Goal: Information Seeking & Learning: Learn about a topic

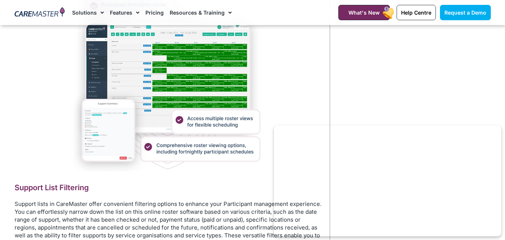
scroll to position [1347, 0]
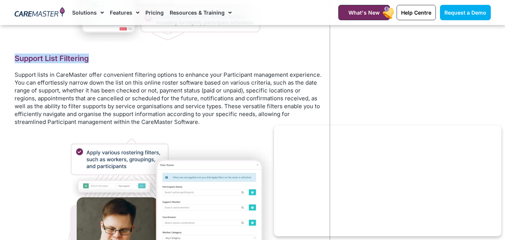
drag, startPoint x: 5, startPoint y: 62, endPoint x: 95, endPoint y: 62, distance: 89.8
copy h2 "Support List Filtering"
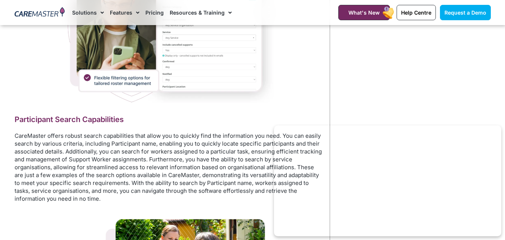
scroll to position [1571, 0]
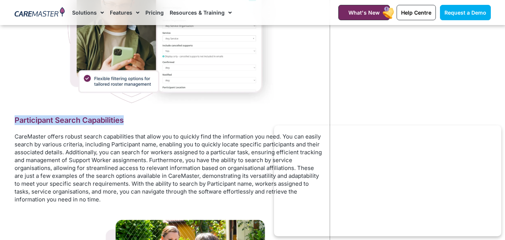
drag, startPoint x: 12, startPoint y: 116, endPoint x: 143, endPoint y: 124, distance: 130.4
copy h2 "Participant Search Capabilities"
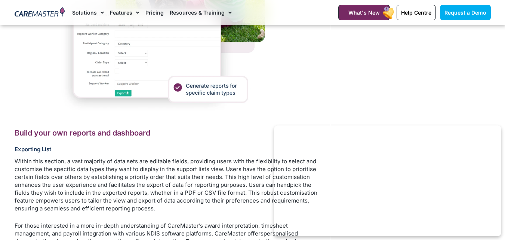
scroll to position [1871, 0]
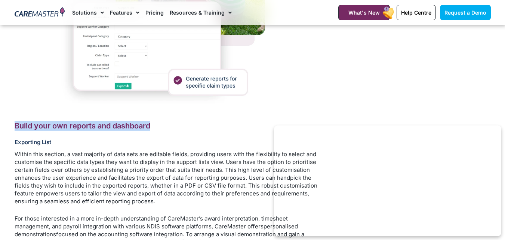
drag, startPoint x: 9, startPoint y: 125, endPoint x: 165, endPoint y: 124, distance: 156.0
copy h2 "Build your own reports and dashboard"
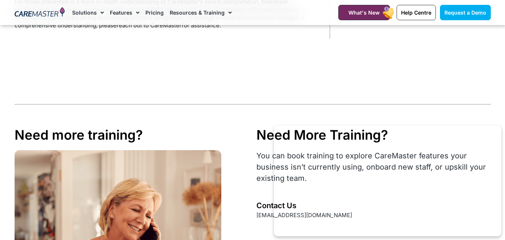
scroll to position [1945, 0]
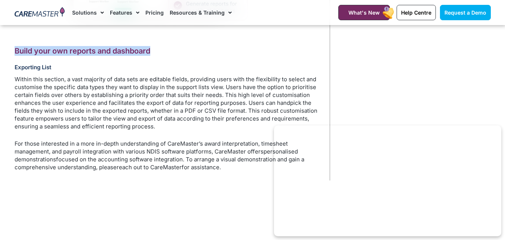
copy h2 "Build your own reports and dashboard"
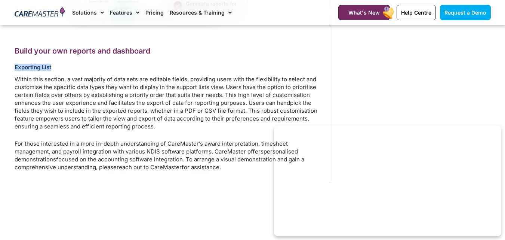
drag, startPoint x: 11, startPoint y: 68, endPoint x: 72, endPoint y: 69, distance: 61.4
copy h3 "Exporting List"
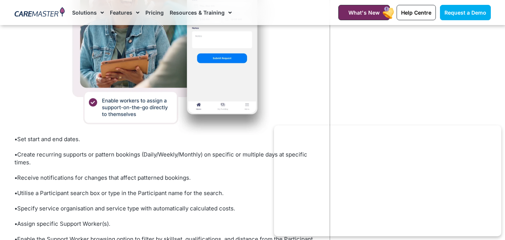
scroll to position [486, 0]
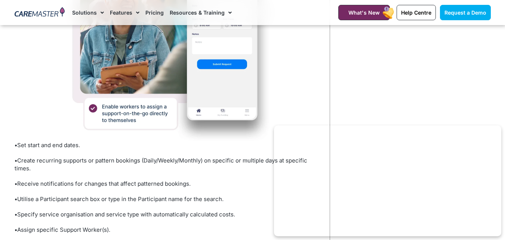
drag, startPoint x: 18, startPoint y: 144, endPoint x: 106, endPoint y: 149, distance: 87.3
click at [106, 149] on p "• Set start and end dates." at bounding box center [169, 145] width 308 height 8
copy p "Set start and end dates."
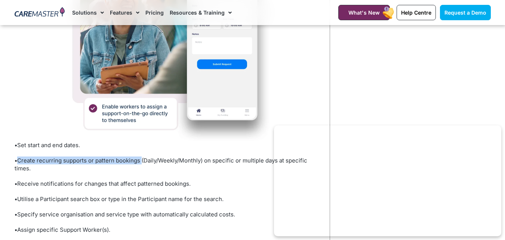
drag, startPoint x: 17, startPoint y: 161, endPoint x: 141, endPoint y: 162, distance: 124.2
click at [141, 162] on p "• Create recurring supports or pattern bookings (Daily/Weekly/Monthly) on speci…" at bounding box center [169, 164] width 308 height 16
copy p "Create recurring supports or pattern bookings"
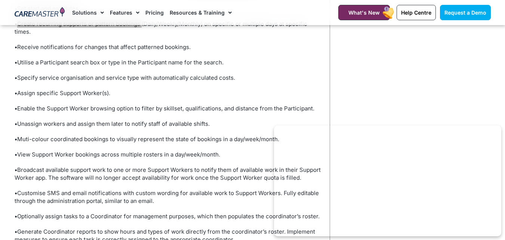
scroll to position [636, 0]
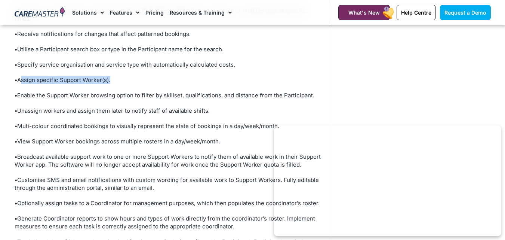
drag, startPoint x: 20, startPoint y: 81, endPoint x: 110, endPoint y: 82, distance: 90.2
click at [110, 82] on p "• Assign specific Support Worker(s)." at bounding box center [169, 80] width 308 height 8
copy p "Assign specific Support Worker(s)"
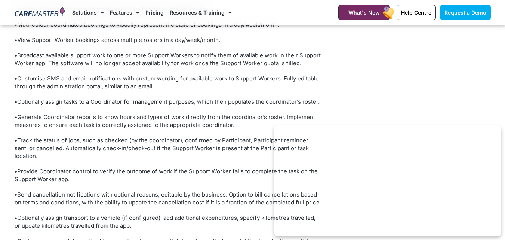
scroll to position [748, 0]
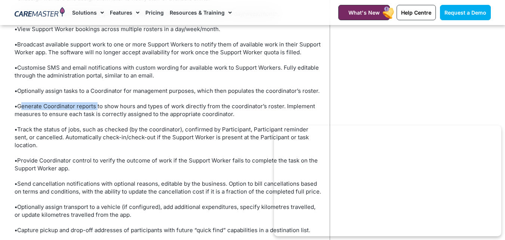
drag, startPoint x: 20, startPoint y: 108, endPoint x: 97, endPoint y: 110, distance: 77.5
click at [97, 110] on p "• Generate Coordinator reports to show hours and types of work directly from th…" at bounding box center [169, 110] width 308 height 16
copy p "Generate Coordinator reports"
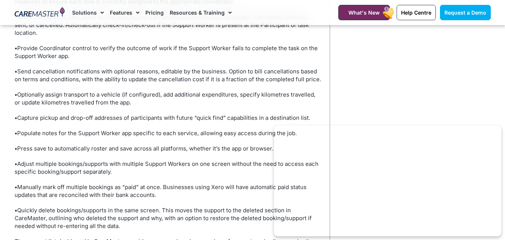
scroll to position [898, 0]
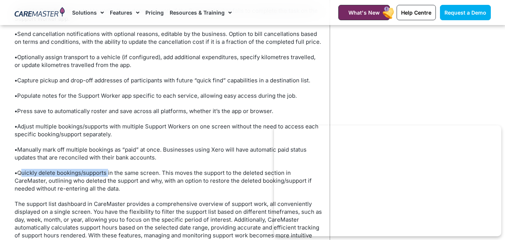
drag, startPoint x: 20, startPoint y: 174, endPoint x: 108, endPoint y: 176, distance: 88.7
click at [108, 176] on p "• Quickly delete bookings/supports in the same screen. This moves the support t…" at bounding box center [169, 181] width 308 height 24
copy p "Quickly delete bookings/supports"
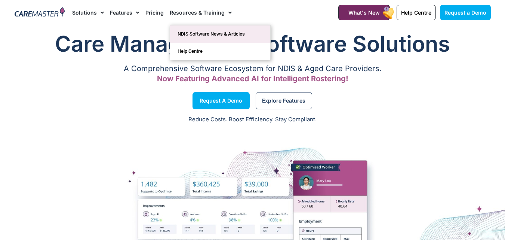
click at [210, 37] on link "NDIS Software News & Articles" at bounding box center [220, 33] width 100 height 17
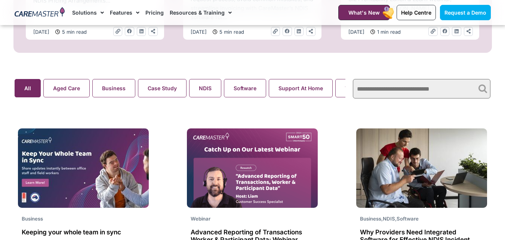
scroll to position [486, 0]
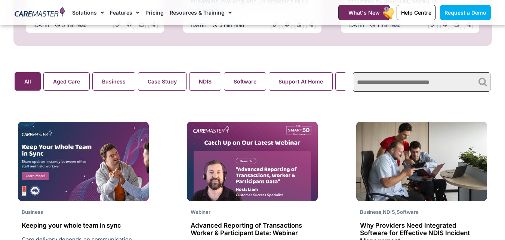
click at [399, 87] on input "text" at bounding box center [422, 81] width 138 height 19
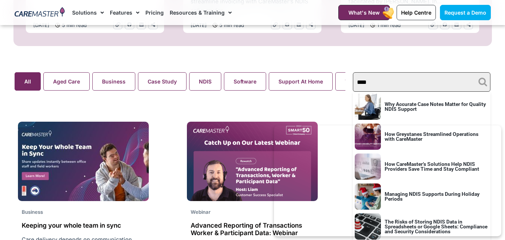
type input "****"
click at [470, 136] on link "How Greystanes Streamlined Operations with CareMaster" at bounding box center [432, 136] width 94 height 11
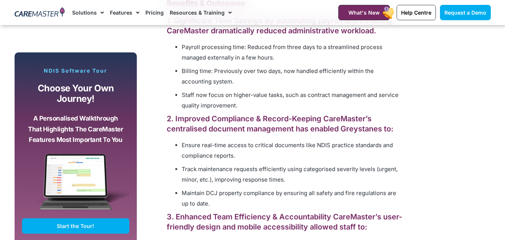
scroll to position [861, 0]
